Goal: Find specific page/section: Find specific page/section

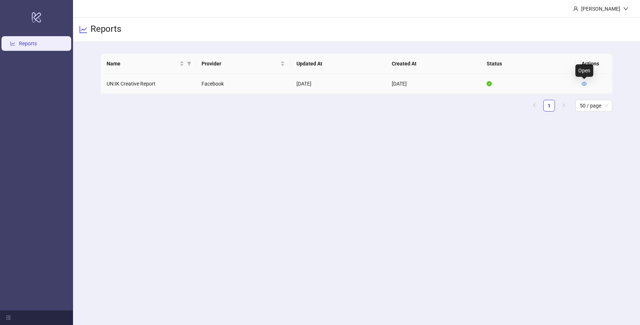
click at [584, 84] on icon "eye" at bounding box center [584, 83] width 5 height 5
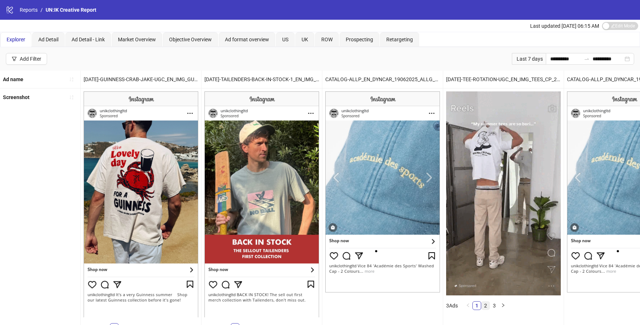
click at [490, 304] on link "2" at bounding box center [486, 305] width 8 height 8
click at [495, 304] on link "3" at bounding box center [495, 305] width 8 height 8
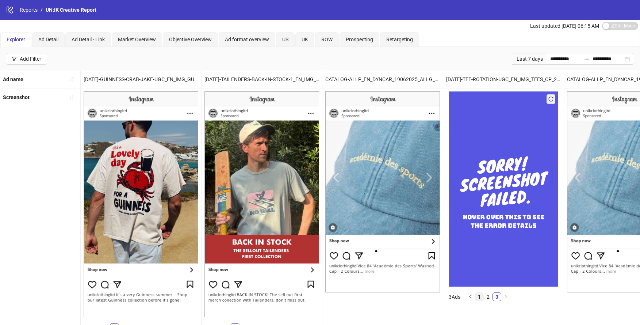
click at [476, 301] on link "1" at bounding box center [480, 297] width 8 height 8
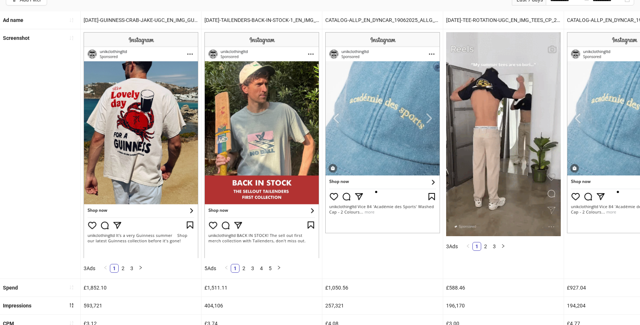
scroll to position [62, 0]
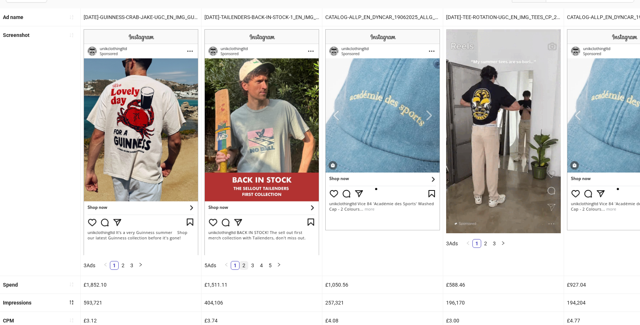
click at [247, 263] on link "2" at bounding box center [244, 265] width 8 height 8
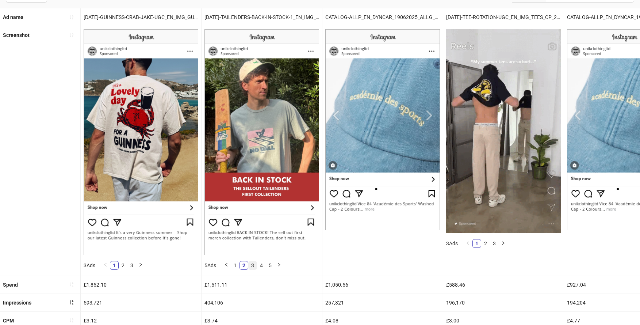
click at [254, 264] on link "3" at bounding box center [253, 265] width 8 height 8
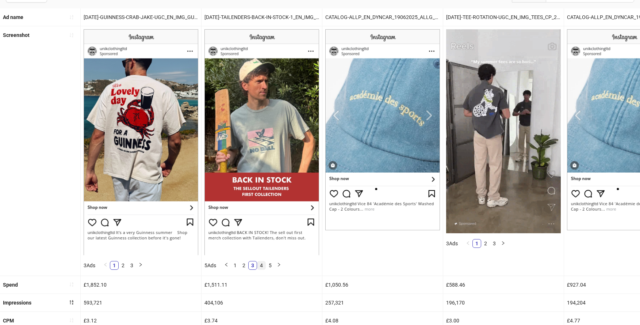
click at [258, 264] on li "4" at bounding box center [261, 265] width 9 height 9
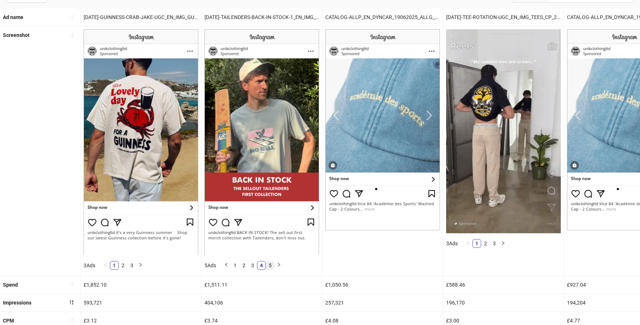
click at [273, 265] on link "5" at bounding box center [270, 265] width 8 height 8
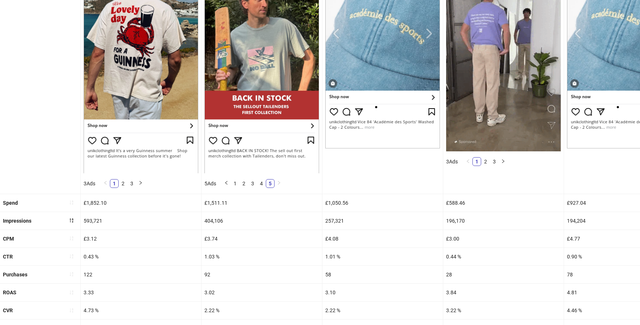
scroll to position [145, 0]
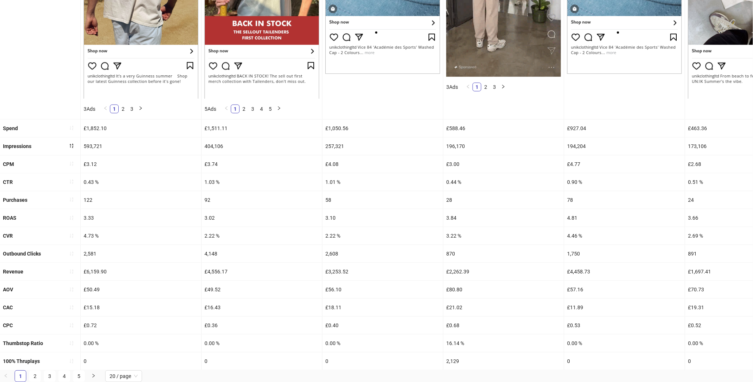
scroll to position [225, 0]
click at [131, 324] on span "20 / page" at bounding box center [124, 375] width 28 height 11
click at [127, 324] on div "100 / page" at bounding box center [124, 361] width 26 height 8
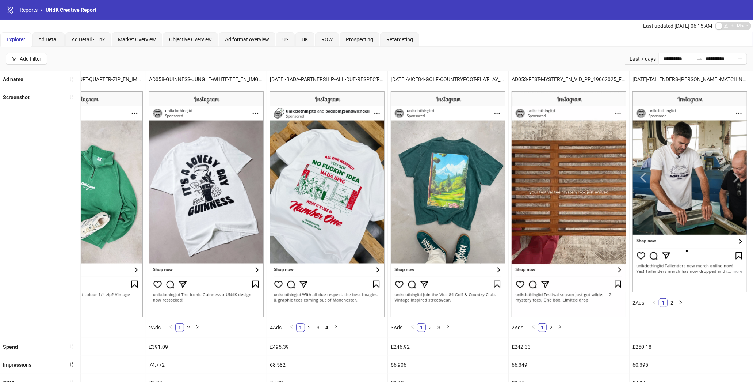
scroll to position [0, 1628]
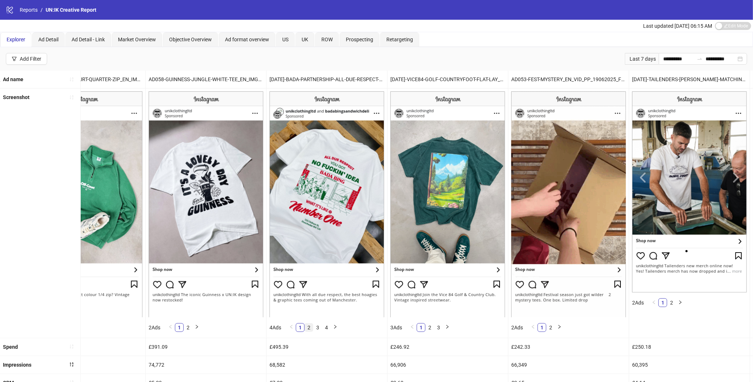
click at [313, 324] on link "2" at bounding box center [309, 327] width 8 height 8
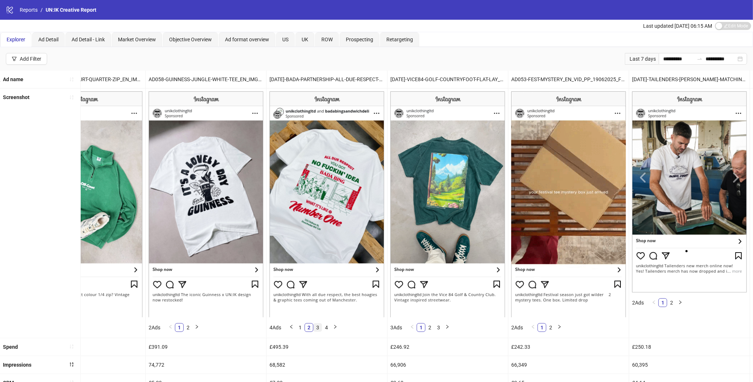
click at [319, 324] on link "3" at bounding box center [318, 327] width 8 height 8
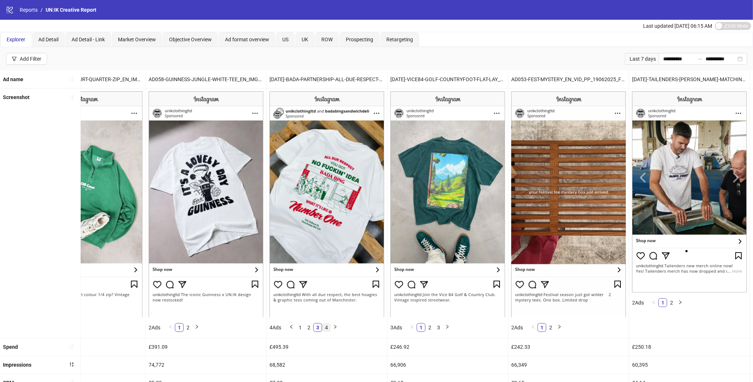
click at [331, 324] on link "4" at bounding box center [327, 327] width 8 height 8
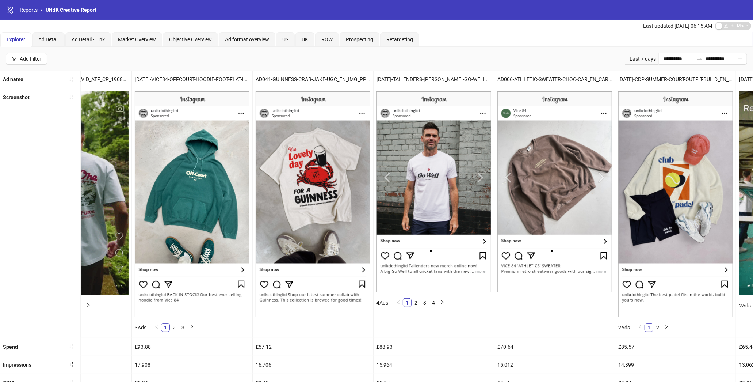
scroll to position [0, 4664]
